Goal: Information Seeking & Learning: Learn about a topic

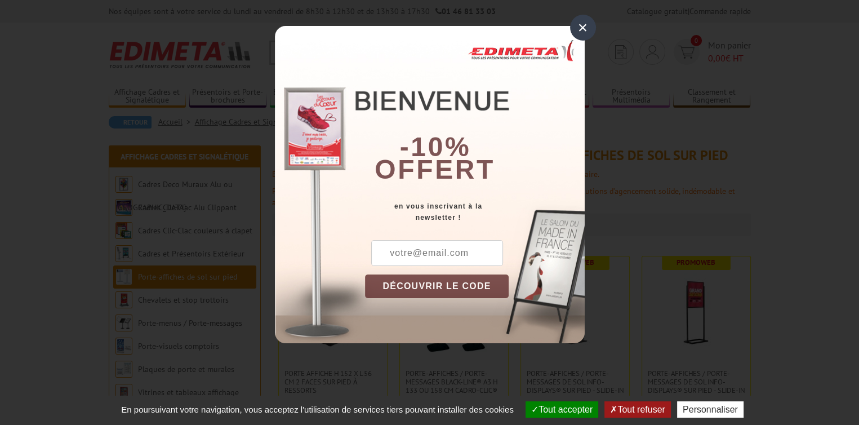
click at [578, 28] on div "×" at bounding box center [583, 28] width 26 height 26
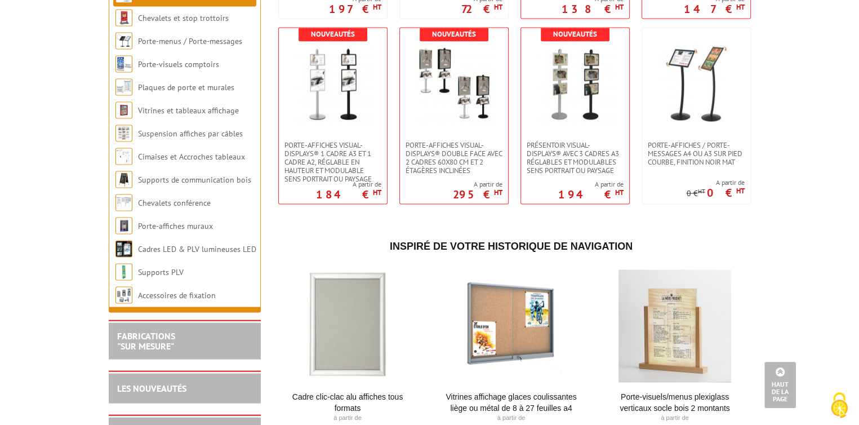
scroll to position [2253, 0]
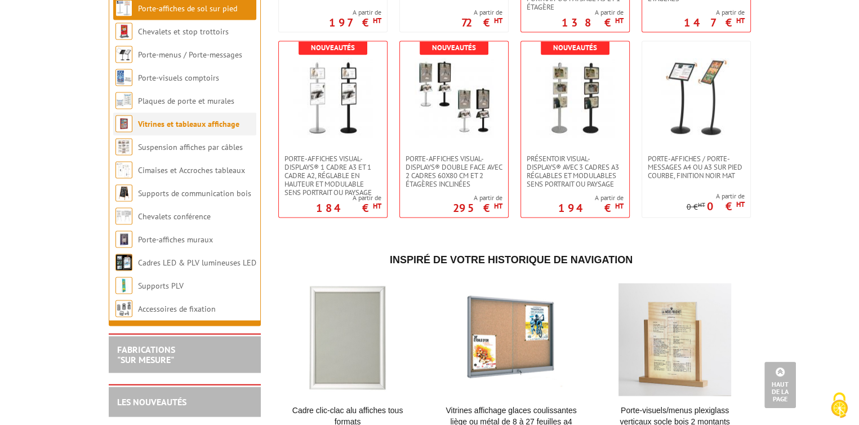
click at [175, 129] on link "Vitrines et tableaux affichage" at bounding box center [188, 124] width 101 height 10
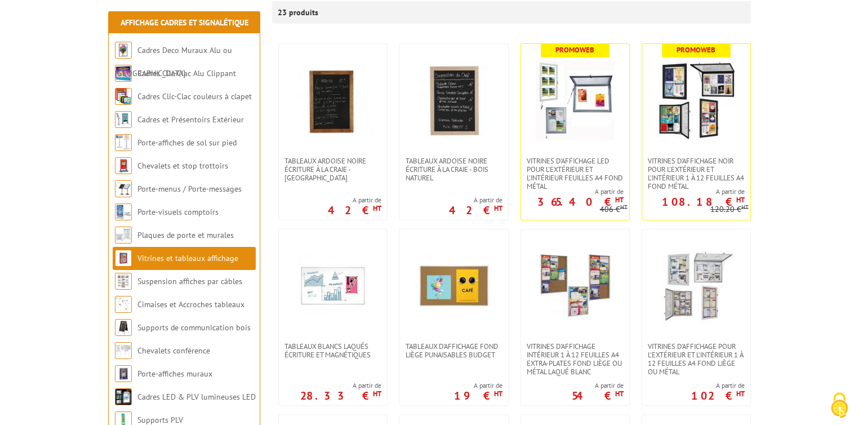
scroll to position [225, 0]
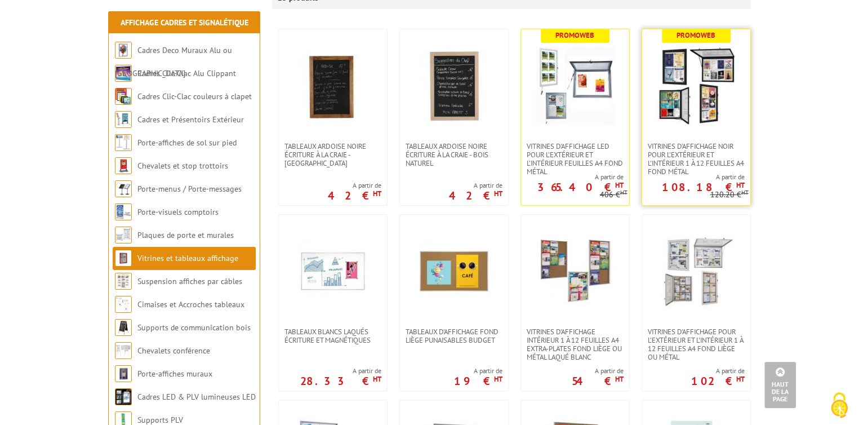
click at [684, 101] on img at bounding box center [696, 85] width 79 height 79
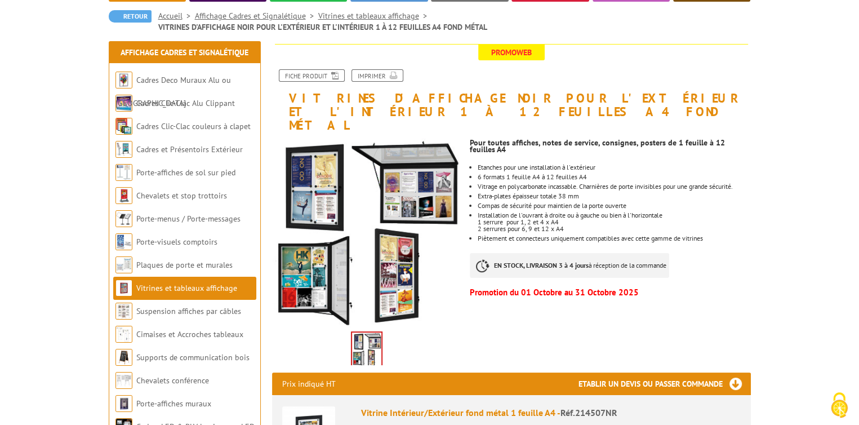
scroll to position [113, 0]
